Goal: Information Seeking & Learning: Learn about a topic

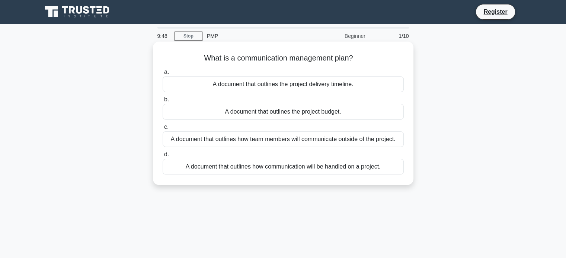
click at [220, 170] on div "A document that outlines how communication will be handled on a project." at bounding box center [282, 167] width 241 height 16
click at [162, 157] on input "d. A document that outlines how communication will be handled on a project." at bounding box center [162, 154] width 0 height 5
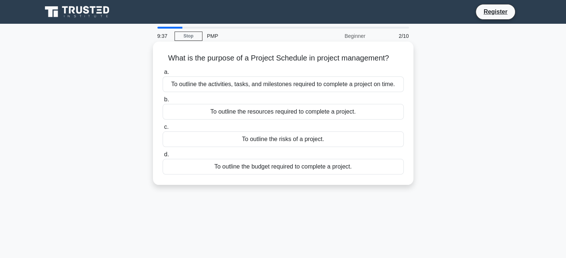
click at [284, 86] on div "To outline the activities, tasks, and milestones required to complete a project…" at bounding box center [282, 85] width 241 height 16
click at [162, 75] on input "a. To outline the activities, tasks, and milestones required to complete a proj…" at bounding box center [162, 72] width 0 height 5
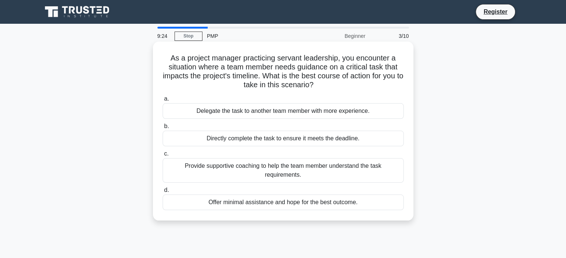
click at [243, 173] on div "Provide supportive coaching to help the team member understand the task require…" at bounding box center [282, 170] width 241 height 25
click at [162, 157] on input "c. Provide supportive coaching to help the team member understand the task requ…" at bounding box center [162, 154] width 0 height 5
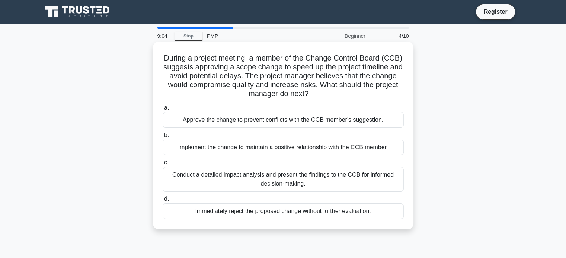
click at [265, 178] on div "Conduct a detailed impact analysis and present the findings to the CCB for info…" at bounding box center [282, 179] width 241 height 25
click at [162, 165] on input "c. Conduct a detailed impact analysis and present the findings to the CCB for i…" at bounding box center [162, 163] width 0 height 5
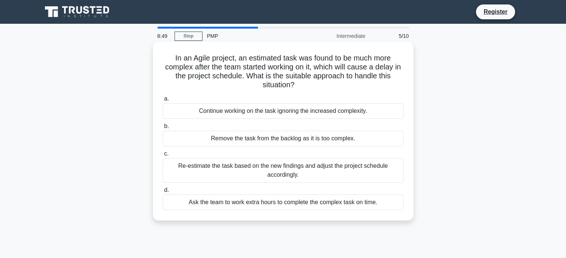
click at [315, 172] on div "Re-estimate the task based on the new findings and adjust the project schedule …" at bounding box center [282, 170] width 241 height 25
click at [162, 157] on input "c. Re-estimate the task based on the new findings and adjust the project schedu…" at bounding box center [162, 154] width 0 height 5
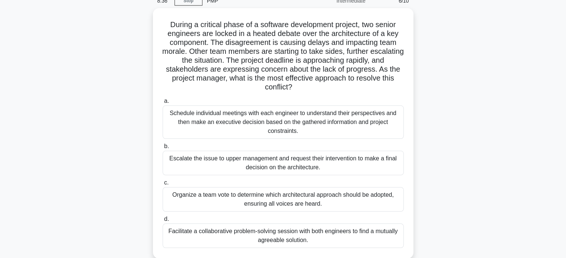
scroll to position [37, 0]
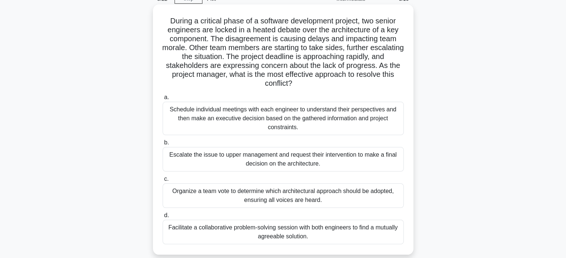
click at [254, 233] on div "Facilitate a collaborative problem-solving session with both engineers to find …" at bounding box center [282, 232] width 241 height 25
click at [162, 218] on input "d. Facilitate a collaborative problem-solving session with both engineers to fi…" at bounding box center [162, 215] width 0 height 5
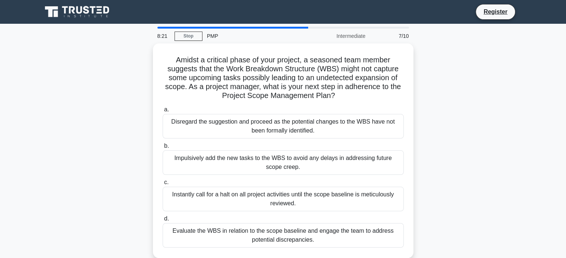
scroll to position [0, 0]
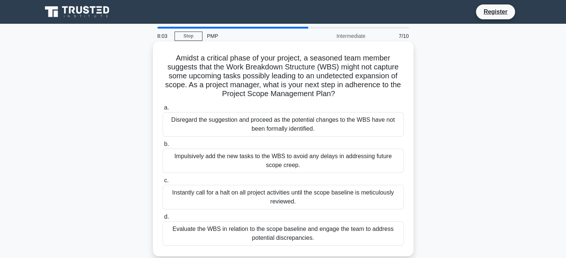
click at [219, 235] on div "Evaluate the WBS in relation to the scope baseline and engage the team to addre…" at bounding box center [282, 234] width 241 height 25
click at [162, 220] on input "d. Evaluate the WBS in relation to the scope baseline and engage the team to ad…" at bounding box center [162, 217] width 0 height 5
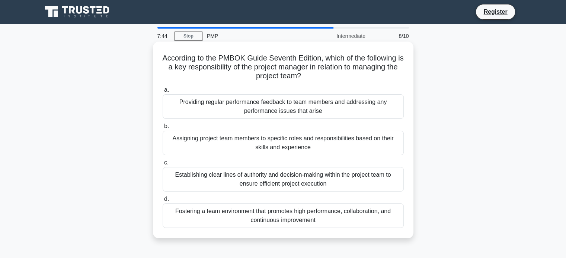
click at [271, 217] on div "Fostering a team environment that promotes high performance, collaboration, and…" at bounding box center [282, 216] width 241 height 25
click at [162, 202] on input "d. Fostering a team environment that promotes high performance, collaboration, …" at bounding box center [162, 199] width 0 height 5
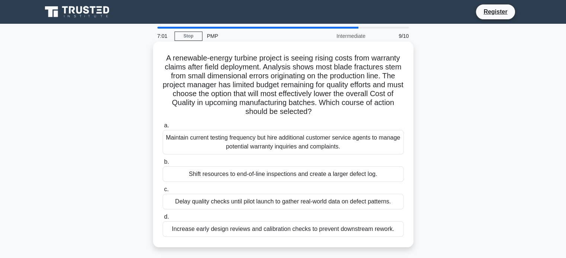
click at [208, 233] on div "Increase early design reviews and calibration checks to prevent downstream rewo…" at bounding box center [282, 230] width 241 height 16
click at [162, 220] on input "d. Increase early design reviews and calibration checks to prevent downstream r…" at bounding box center [162, 217] width 0 height 5
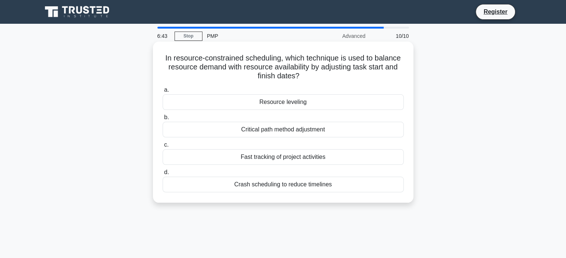
click at [307, 104] on div "Resource leveling" at bounding box center [282, 102] width 241 height 16
click at [162, 93] on input "a. Resource leveling" at bounding box center [162, 90] width 0 height 5
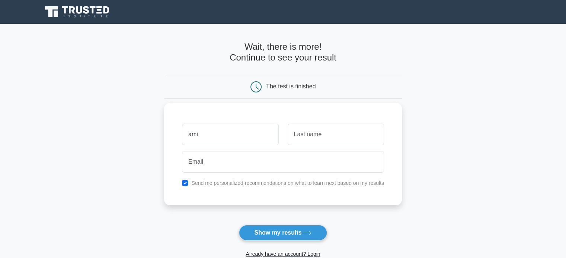
type input "ami"
click at [313, 136] on input "text" at bounding box center [335, 135] width 96 height 22
type input "gos"
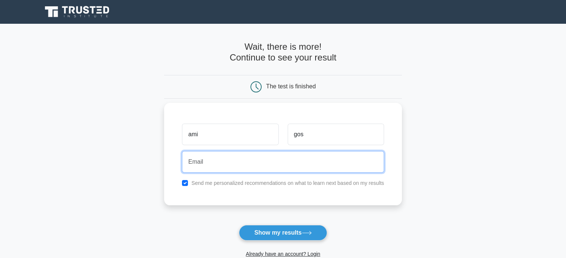
click at [226, 157] on input "email" at bounding box center [283, 162] width 202 height 22
type input "amrutagosavi23@gmail.com"
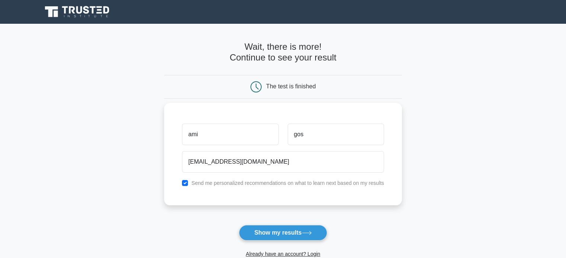
click at [216, 186] on label "Send me personalized recommendations on what to learn next based on my results" at bounding box center [287, 183] width 193 height 6
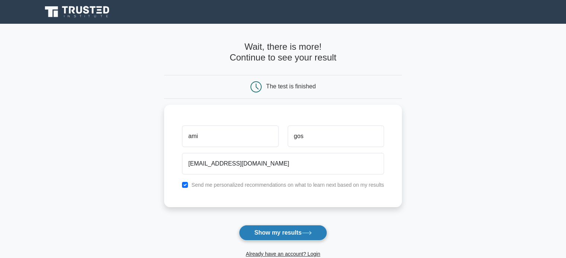
click at [264, 229] on button "Show my results" at bounding box center [283, 233] width 88 height 16
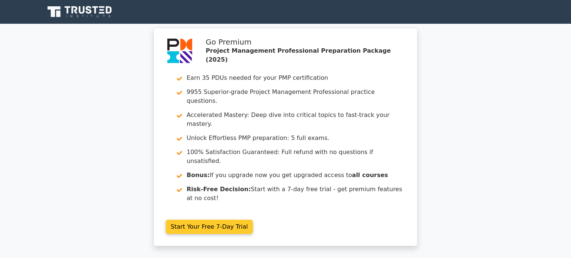
click at [186, 220] on link "Start Your Free 7-Day Trial" at bounding box center [209, 227] width 87 height 14
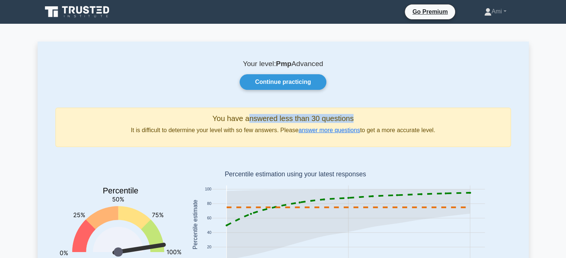
drag, startPoint x: 247, startPoint y: 119, endPoint x: 354, endPoint y: 121, distance: 107.1
click at [354, 121] on h5 "You have answered less than 30 questions" at bounding box center [283, 118] width 442 height 9
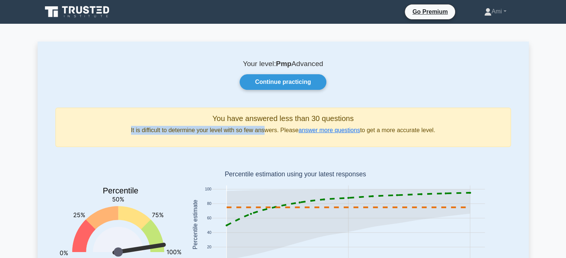
drag, startPoint x: 126, startPoint y: 129, endPoint x: 265, endPoint y: 135, distance: 139.9
click at [265, 135] on p "It is difficult to determine your level with so few answers. Please answer more…" at bounding box center [283, 130] width 442 height 9
click at [323, 131] on link "answer more questions" at bounding box center [328, 130] width 61 height 6
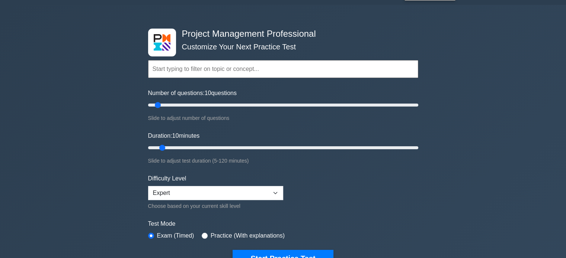
scroll to position [37, 0]
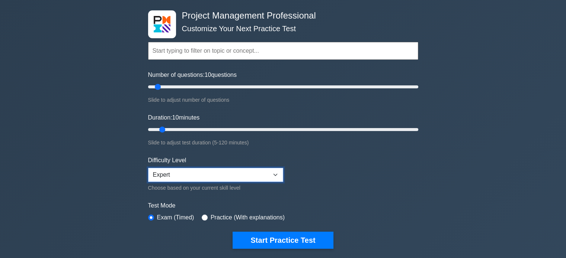
click at [188, 175] on select "Beginner Intermediate Expert" at bounding box center [215, 175] width 135 height 14
click at [148, 168] on select "Beginner Intermediate Expert" at bounding box center [215, 175] width 135 height 14
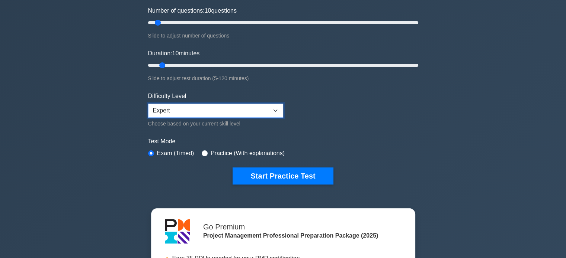
scroll to position [112, 0]
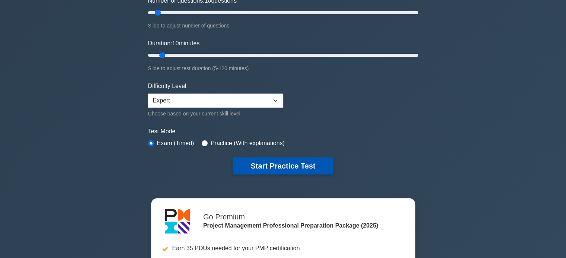
click at [268, 161] on button "Start Practice Test" at bounding box center [282, 166] width 100 height 17
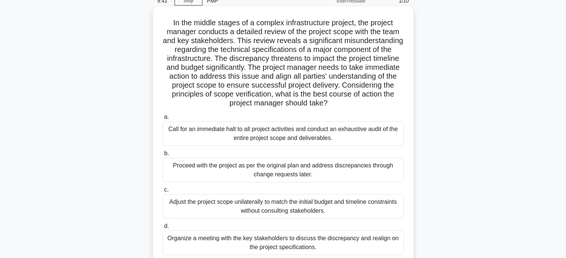
scroll to position [37, 0]
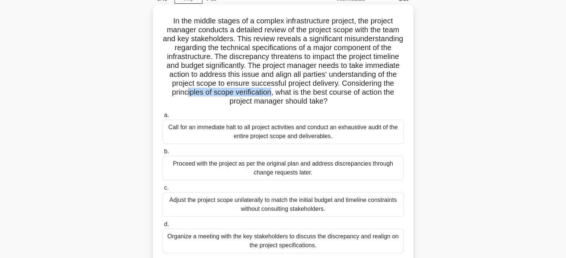
drag, startPoint x: 271, startPoint y: 94, endPoint x: 355, endPoint y: 91, distance: 84.8
click at [355, 91] on h5 "In the middle stages of a complex infrastructure project, the project manager c…" at bounding box center [283, 61] width 242 height 90
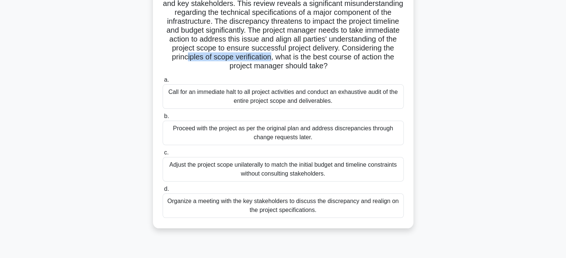
scroll to position [74, 0]
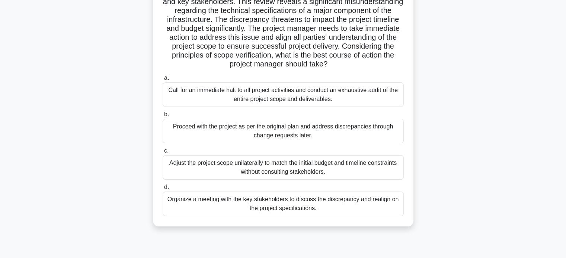
click at [257, 208] on div "Organize a meeting with the key stakeholders to discuss the discrepancy and rea…" at bounding box center [282, 204] width 241 height 25
click at [162, 190] on input "d. Organize a meeting with the key stakeholders to discuss the discrepancy and …" at bounding box center [162, 187] width 0 height 5
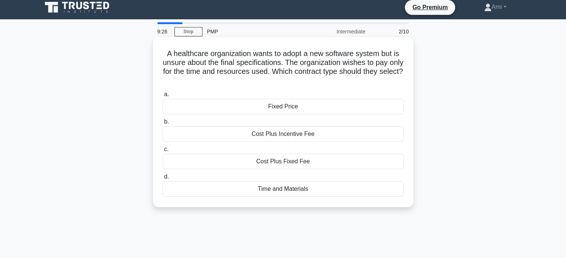
scroll to position [0, 0]
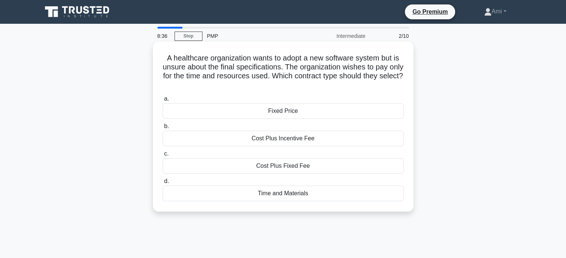
click at [284, 196] on div "Time and Materials" at bounding box center [282, 194] width 241 height 16
click at [162, 184] on input "d. Time and Materials" at bounding box center [162, 181] width 0 height 5
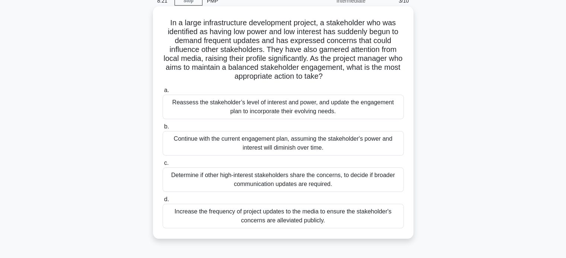
scroll to position [37, 0]
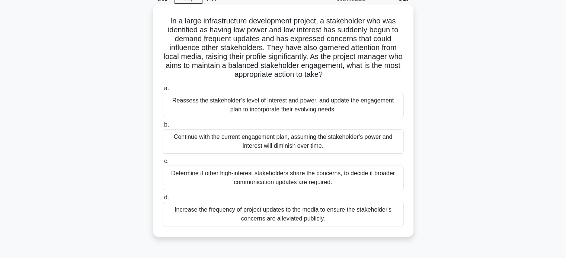
click at [356, 180] on div "Determine if other high-interest stakeholders share the concerns, to decide if …" at bounding box center [282, 178] width 241 height 25
click at [162, 164] on input "c. Determine if other high-interest stakeholders share the concerns, to decide …" at bounding box center [162, 161] width 0 height 5
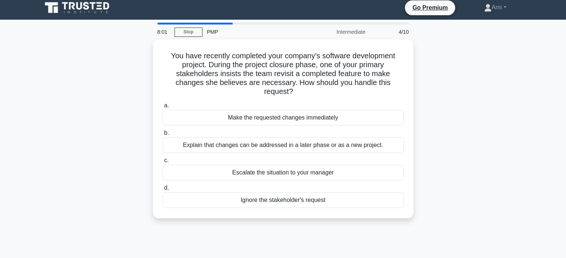
scroll to position [0, 0]
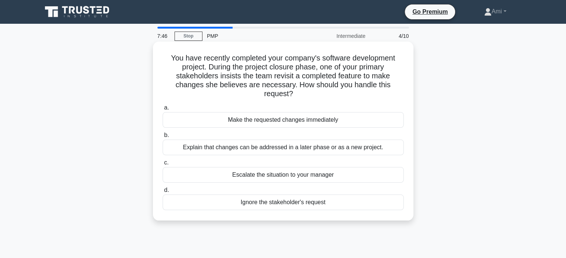
click at [238, 149] on div "Explain that changes can be addressed in a later phase or as a new project." at bounding box center [282, 148] width 241 height 16
click at [162, 138] on input "b. Explain that changes can be addressed in a later phase or as a new project." at bounding box center [162, 135] width 0 height 5
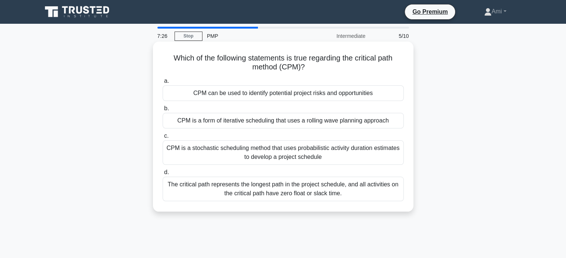
click at [239, 196] on div "The critical path represents the longest path in the project schedule, and all …" at bounding box center [282, 189] width 241 height 25
click at [162, 175] on input "d. The critical path represents the longest path in the project schedule, and a…" at bounding box center [162, 172] width 0 height 5
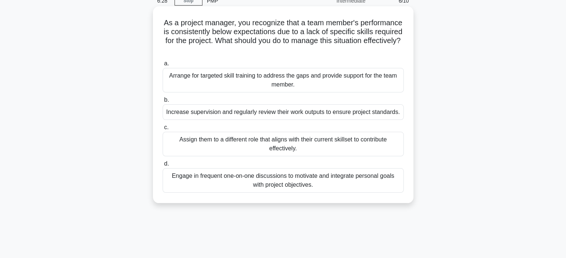
scroll to position [37, 0]
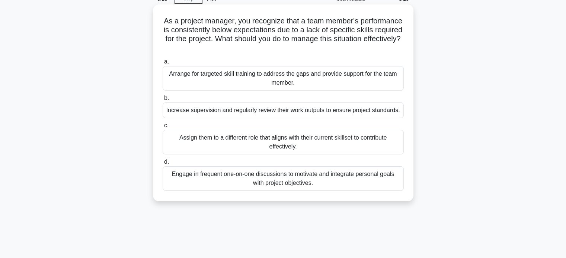
click at [271, 178] on div "Engage in frequent one-on-one discussions to motivate and integrate personal go…" at bounding box center [282, 179] width 241 height 25
click at [162, 165] on input "d. Engage in frequent one-on-one discussions to motivate and integrate personal…" at bounding box center [162, 162] width 0 height 5
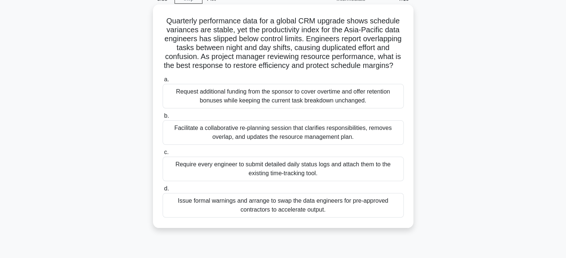
click at [220, 145] on div "Facilitate a collaborative re-planning session that clarifies responsibilities,…" at bounding box center [282, 132] width 241 height 25
click at [162, 119] on input "b. Facilitate a collaborative re-planning session that clarifies responsibiliti…" at bounding box center [162, 116] width 0 height 5
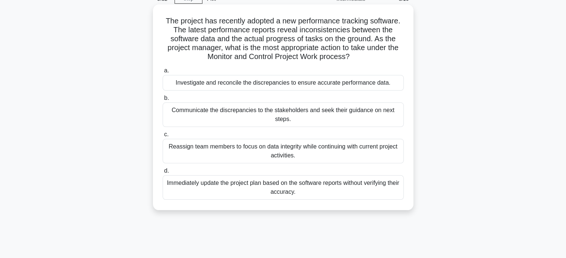
click at [305, 85] on div "Investigate and reconcile the discrepancies to ensure accurate performance data." at bounding box center [282, 83] width 241 height 16
click at [162, 73] on input "a. Investigate and reconcile the discrepancies to ensure accurate performance d…" at bounding box center [162, 70] width 0 height 5
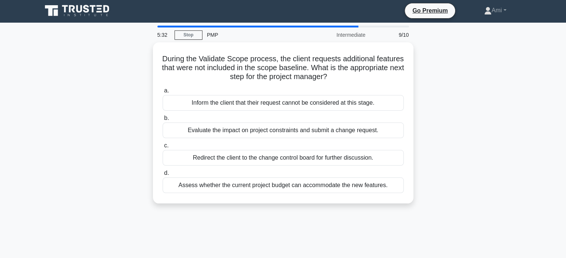
scroll to position [0, 0]
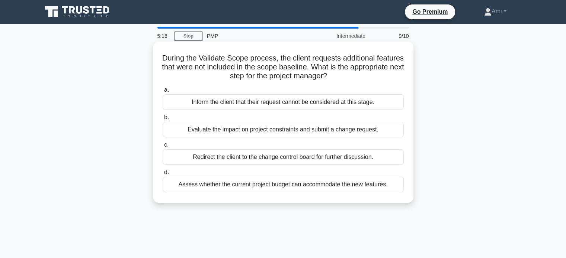
click at [284, 187] on div "Assess whether the current project budget can accommodate the new features." at bounding box center [282, 185] width 241 height 16
click at [162, 175] on input "d. Assess whether the current project budget can accommodate the new features." at bounding box center [162, 172] width 0 height 5
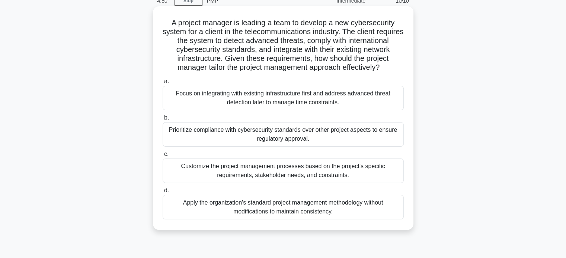
scroll to position [37, 0]
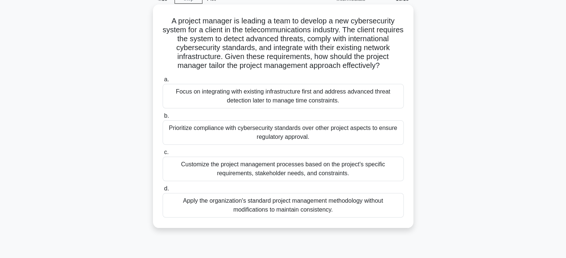
click at [266, 178] on div "Customize the project management processes based on the project's specific requ…" at bounding box center [282, 169] width 241 height 25
click at [162, 155] on input "c. Customize the project management processes based on the project's specific r…" at bounding box center [162, 152] width 0 height 5
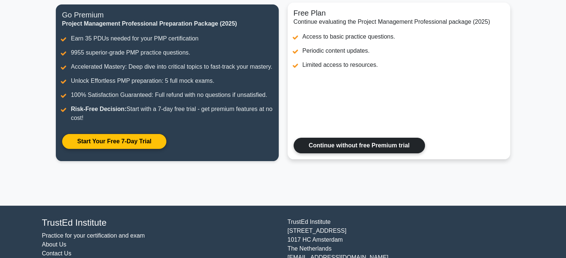
scroll to position [136, 0]
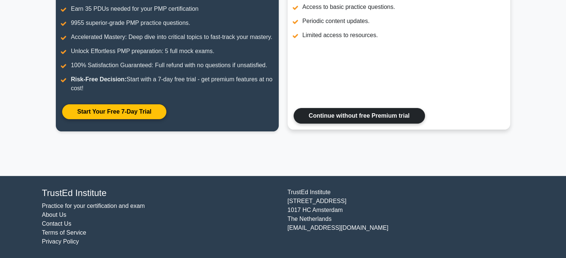
click at [356, 117] on link "Continue without free Premium trial" at bounding box center [358, 116] width 131 height 16
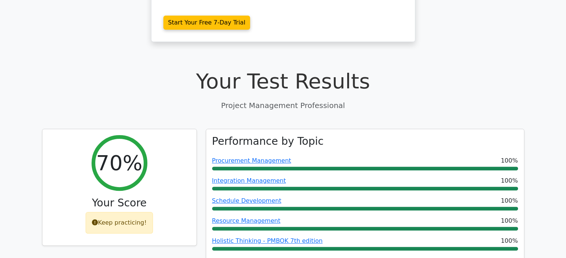
scroll to position [260, 0]
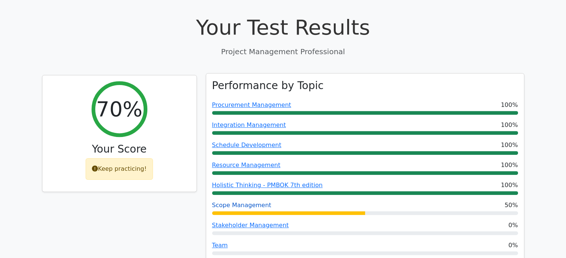
click at [244, 202] on link "Scope Management" at bounding box center [241, 205] width 59 height 7
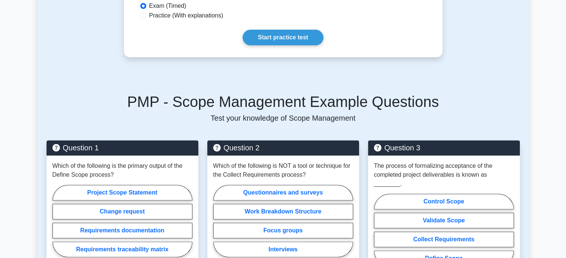
scroll to position [297, 0]
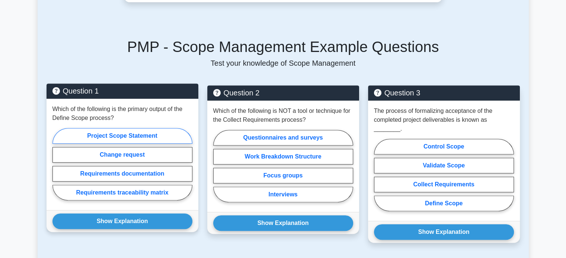
click at [137, 128] on label "Project Scope Statement" at bounding box center [122, 136] width 140 height 16
click at [57, 164] on input "Project Scope Statement" at bounding box center [54, 166] width 5 height 5
radio input "true"
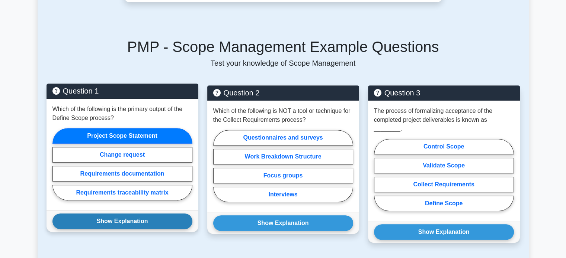
click at [139, 214] on button "Show Explanation" at bounding box center [122, 222] width 140 height 16
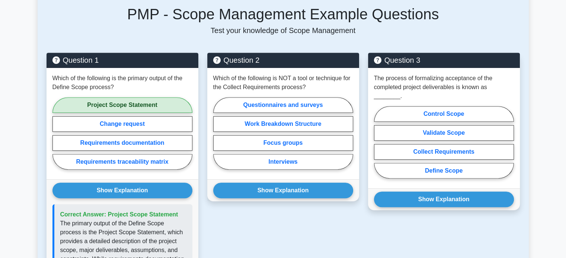
scroll to position [335, 0]
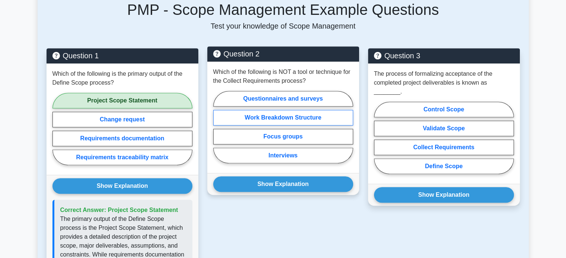
click at [312, 110] on label "Work Breakdown Structure" at bounding box center [283, 118] width 140 height 16
click at [218, 127] on input "Work Breakdown Structure" at bounding box center [215, 129] width 5 height 5
radio input "true"
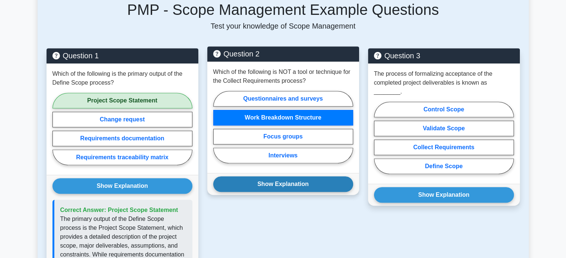
click at [273, 179] on button "Show Explanation" at bounding box center [283, 185] width 140 height 16
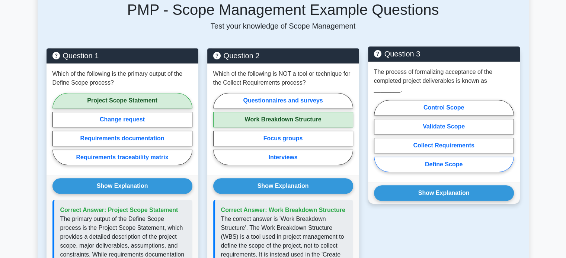
click at [438, 157] on label "Define Scope" at bounding box center [444, 165] width 140 height 16
click at [378, 141] on input "Define Scope" at bounding box center [376, 138] width 5 height 5
radio input "true"
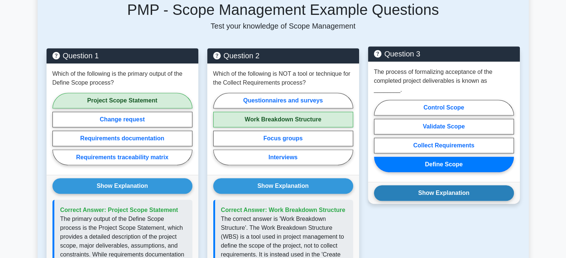
click at [439, 186] on button "Show Explanation" at bounding box center [444, 194] width 140 height 16
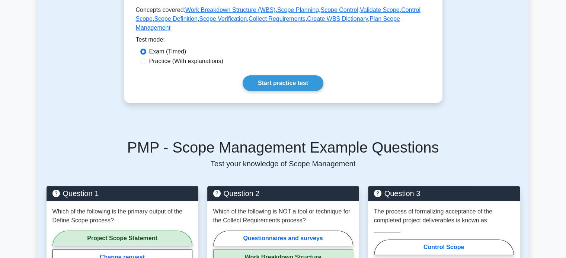
scroll to position [149, 0]
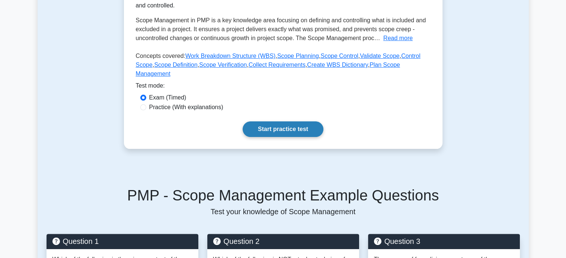
click at [320, 126] on link "Start practice test" at bounding box center [282, 130] width 81 height 16
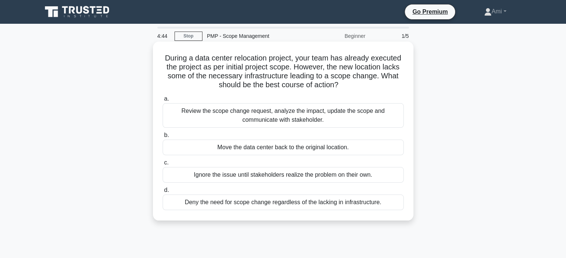
click at [235, 117] on div "Review the scope change request, analyze the impact, update the scope and commu…" at bounding box center [282, 115] width 241 height 25
click at [162, 102] on input "a. Review the scope change request, analyze the impact, update the scope and co…" at bounding box center [162, 99] width 0 height 5
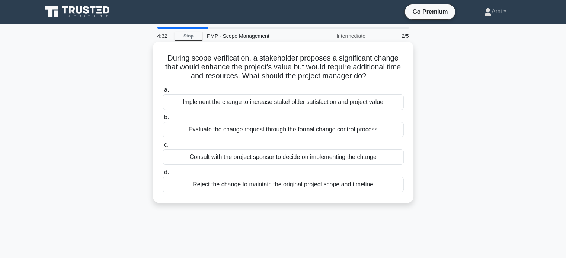
click at [245, 159] on div "Consult with the project sponsor to decide on implementing the change" at bounding box center [282, 157] width 241 height 16
click at [162, 148] on input "c. Consult with the project sponsor to decide on implementing the change" at bounding box center [162, 145] width 0 height 5
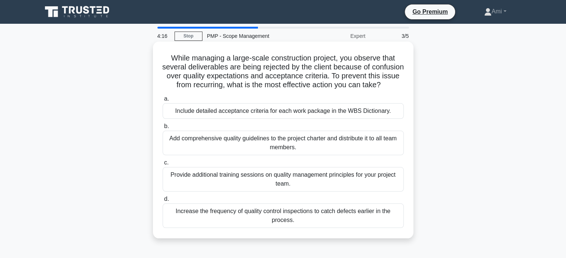
click at [245, 150] on div "Add comprehensive quality guidelines to the project charter and distribute it t…" at bounding box center [282, 143] width 241 height 25
click at [162, 129] on input "b. Add comprehensive quality guidelines to the project charter and distribute i…" at bounding box center [162, 126] width 0 height 5
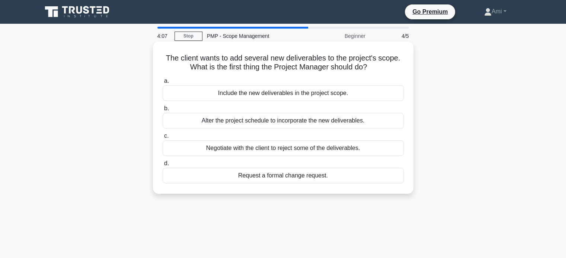
click at [255, 174] on div "Request a formal change request." at bounding box center [282, 176] width 241 height 16
click at [162, 166] on input "d. Request a formal change request." at bounding box center [162, 163] width 0 height 5
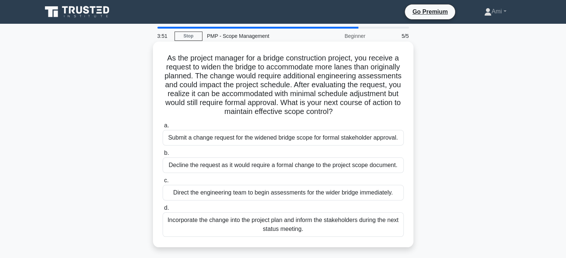
click at [209, 138] on div "Submit a change request for the widened bridge scope for formal stakeholder app…" at bounding box center [282, 138] width 241 height 16
click at [162, 128] on input "a. Submit a change request for the widened bridge scope for formal stakeholder …" at bounding box center [162, 125] width 0 height 5
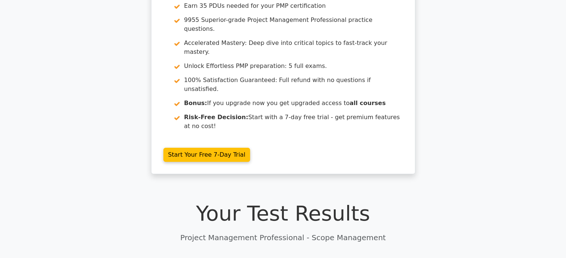
scroll to position [149, 0]
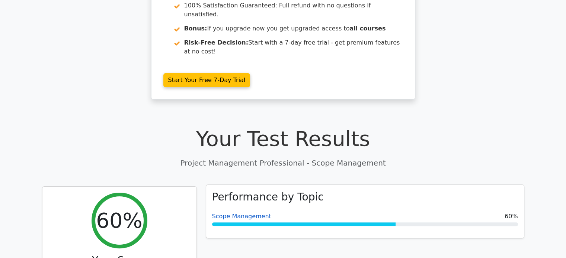
click at [244, 213] on link "Scope Management" at bounding box center [241, 216] width 59 height 7
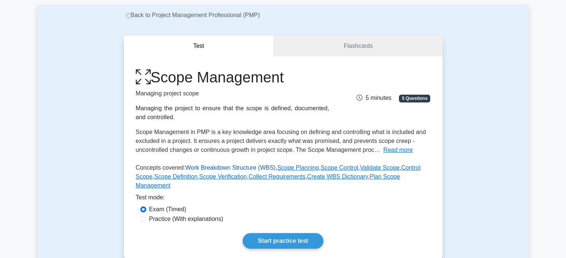
scroll to position [37, 0]
click at [388, 49] on link "Flashcards" at bounding box center [358, 45] width 168 height 21
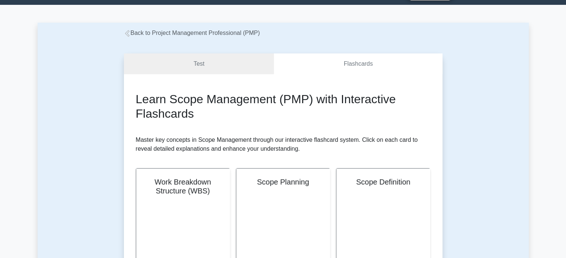
scroll to position [37, 0]
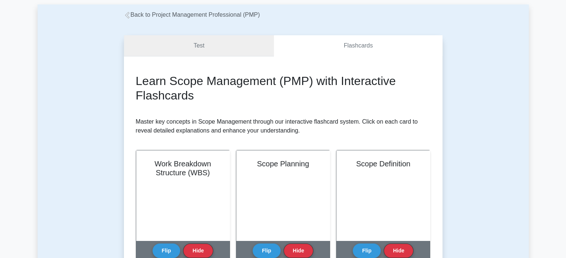
click at [207, 48] on link "Test" at bounding box center [199, 45] width 150 height 21
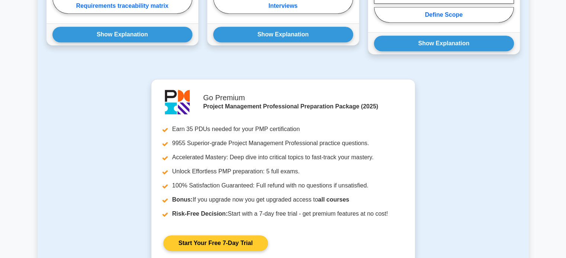
scroll to position [481, 0]
